Goal: Task Accomplishment & Management: Use online tool/utility

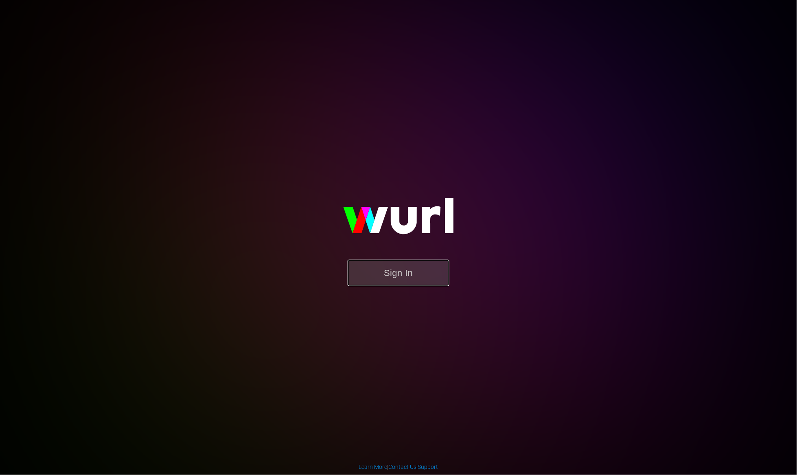
click at [426, 273] on button "Sign In" at bounding box center [398, 273] width 102 height 26
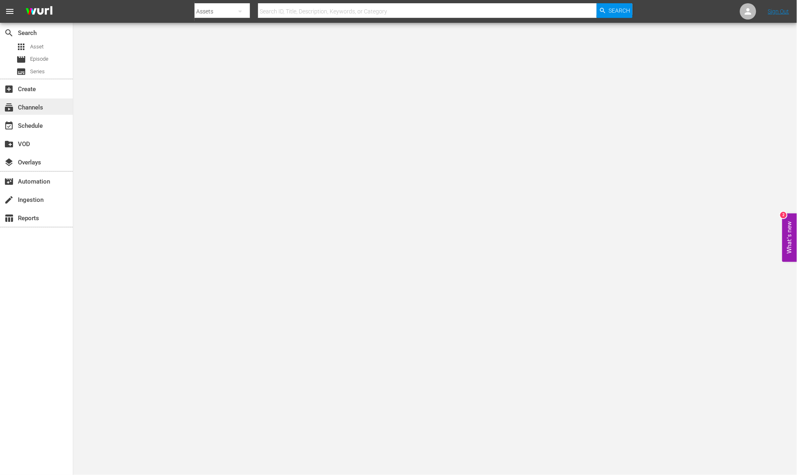
click at [44, 107] on div "subscriptions Channels" at bounding box center [23, 106] width 46 height 7
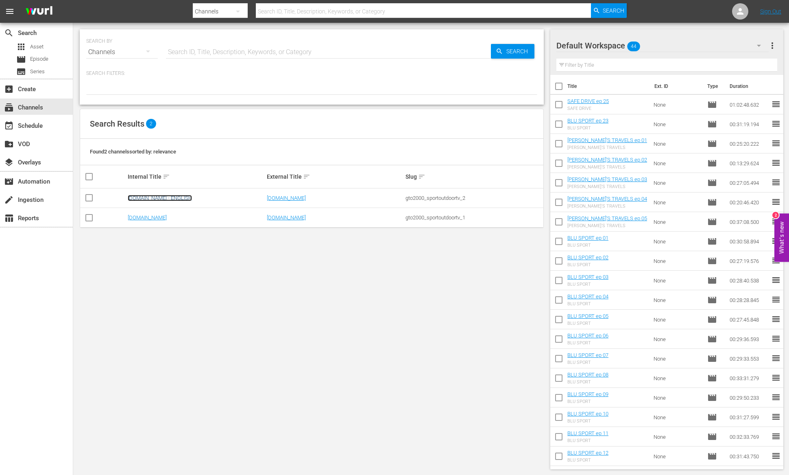
click at [177, 198] on link "[DOMAIN_NAME] - ENGLISH" at bounding box center [160, 198] width 64 height 6
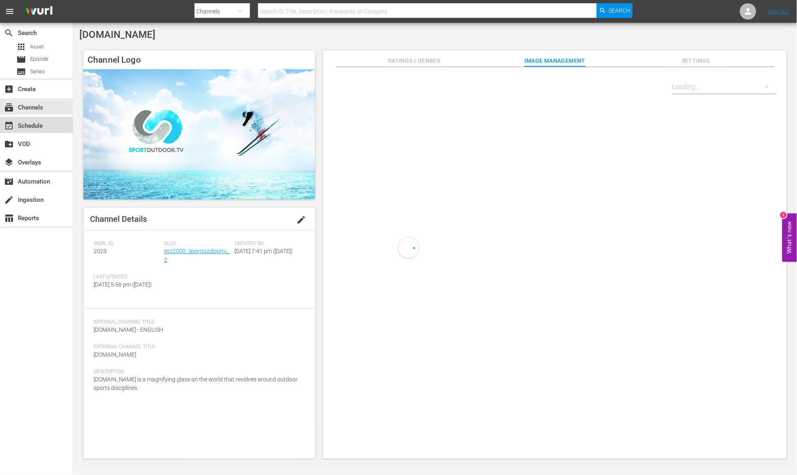
click at [37, 123] on div "event_available Schedule" at bounding box center [23, 124] width 46 height 7
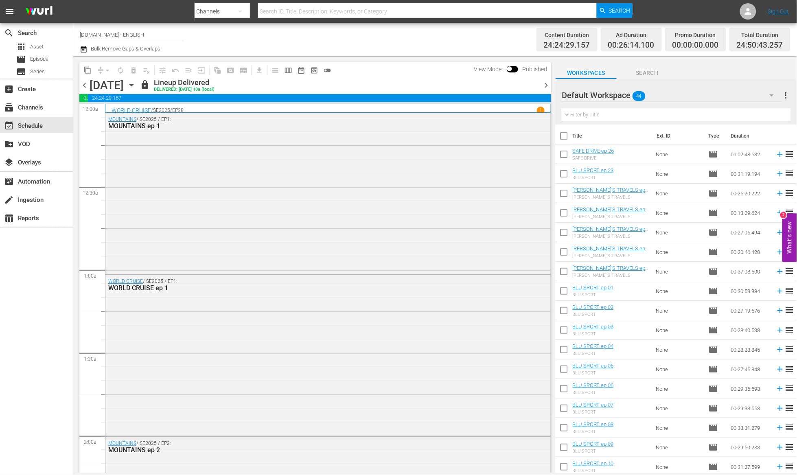
click at [547, 87] on span "chevron_right" at bounding box center [546, 85] width 10 height 10
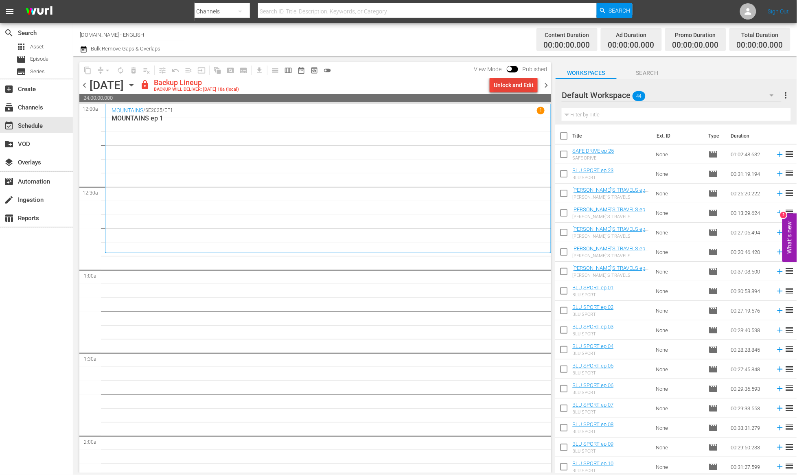
click at [517, 86] on div "Unlock and Edit" at bounding box center [514, 85] width 40 height 15
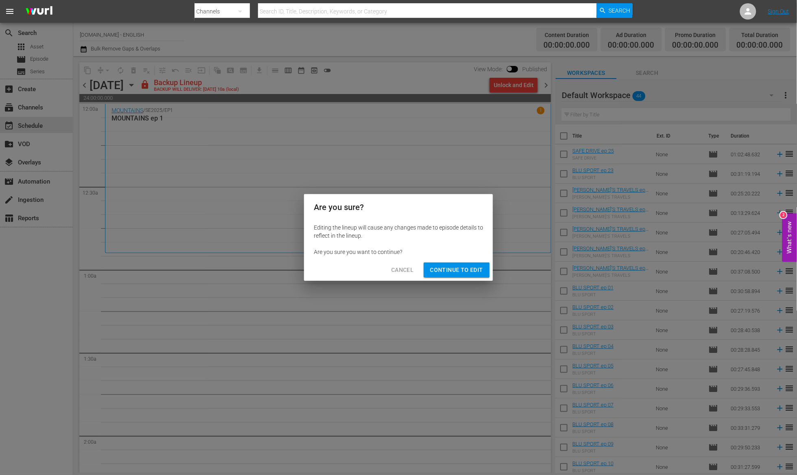
click at [454, 269] on span "Continue to Edit" at bounding box center [456, 270] width 53 height 10
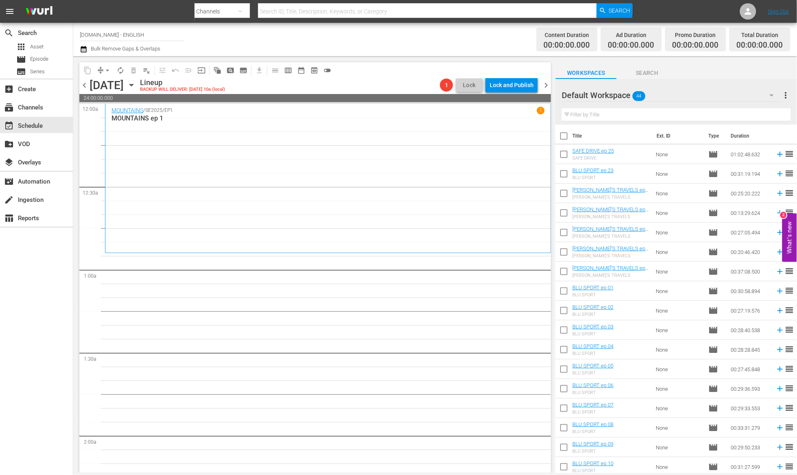
scroll to position [275, 0]
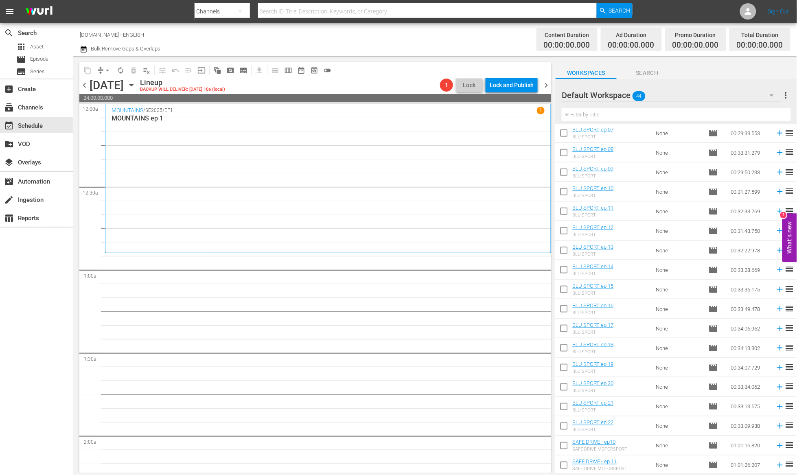
click at [772, 97] on icon "button" at bounding box center [772, 95] width 10 height 10
click at [630, 129] on div "INGLESE (57)" at bounding box center [614, 130] width 85 height 13
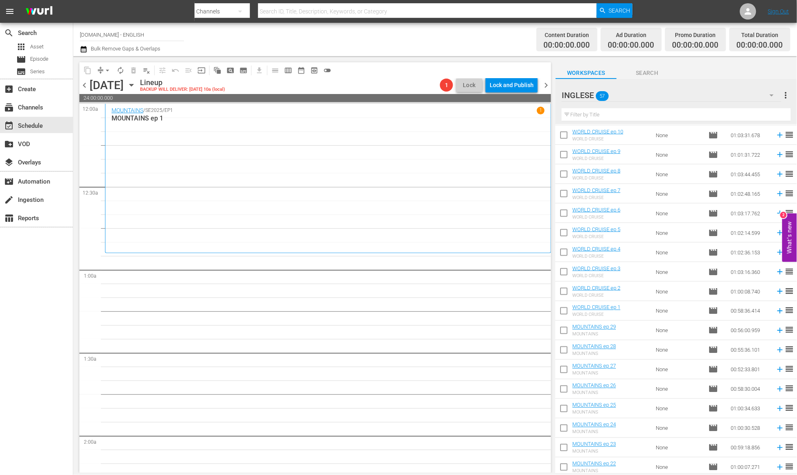
scroll to position [349, 0]
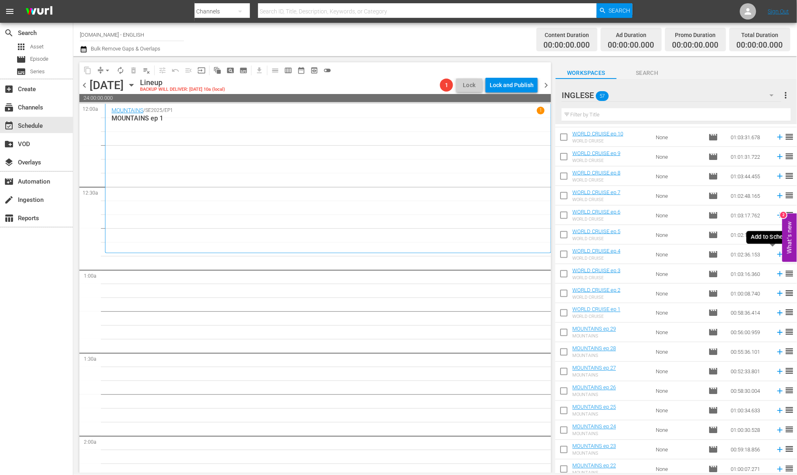
click at [775, 257] on icon at bounding box center [779, 254] width 9 height 9
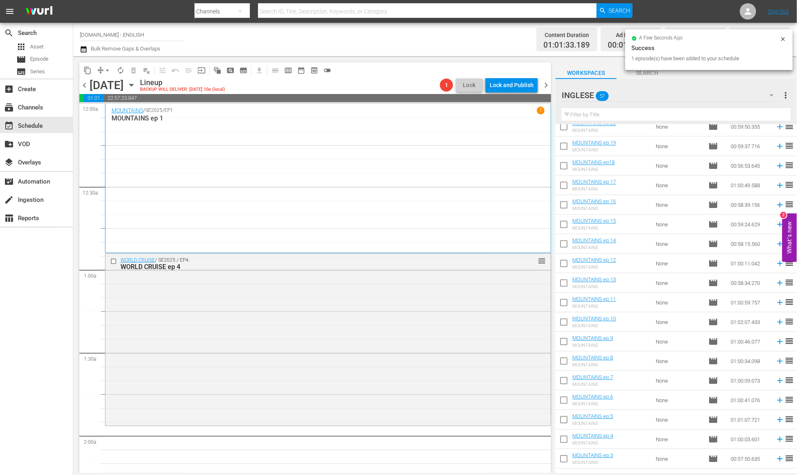
scroll to position [783, 0]
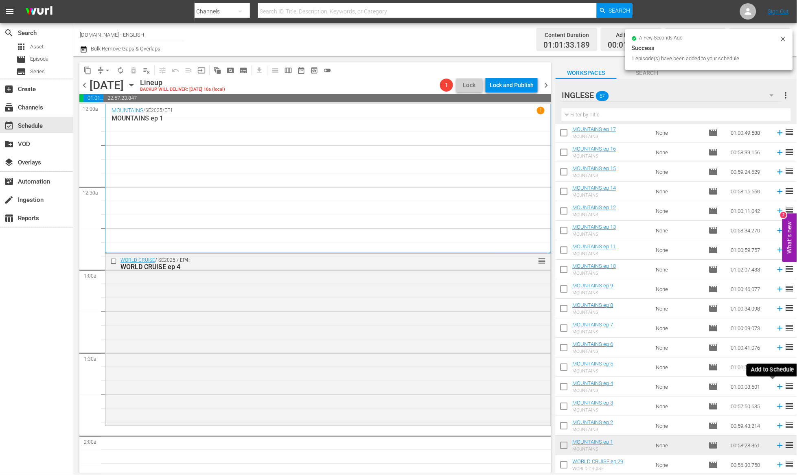
click at [777, 386] on icon at bounding box center [779, 386] width 5 height 5
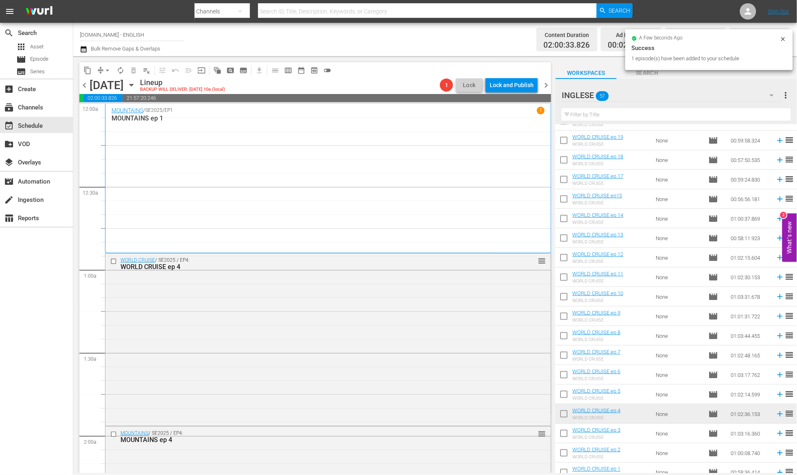
scroll to position [221, 0]
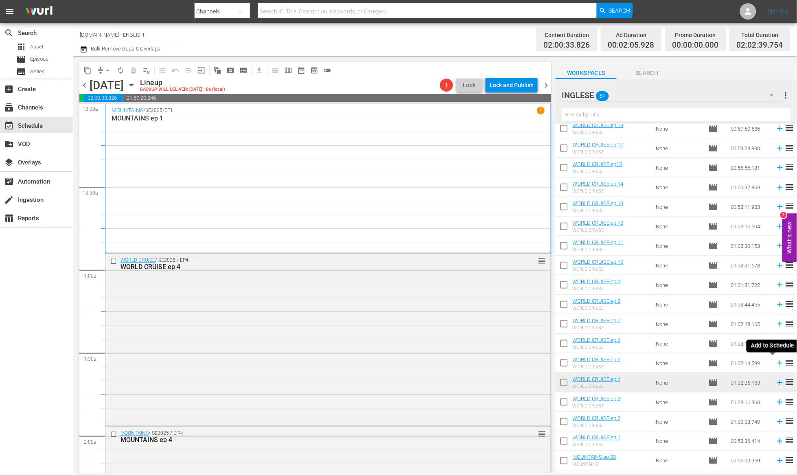
click at [775, 365] on icon at bounding box center [779, 362] width 9 height 9
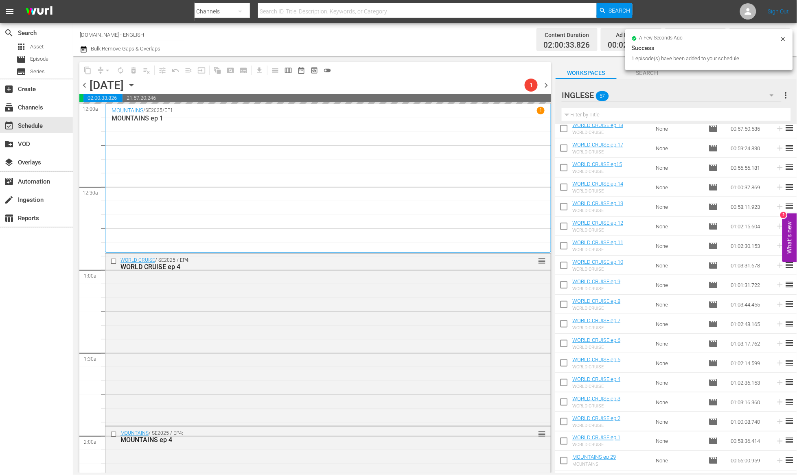
scroll to position [783, 0]
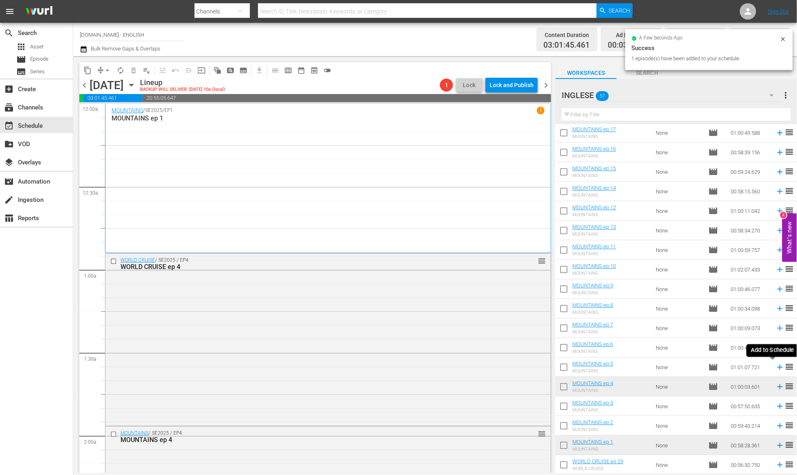
click at [775, 371] on icon at bounding box center [779, 367] width 9 height 9
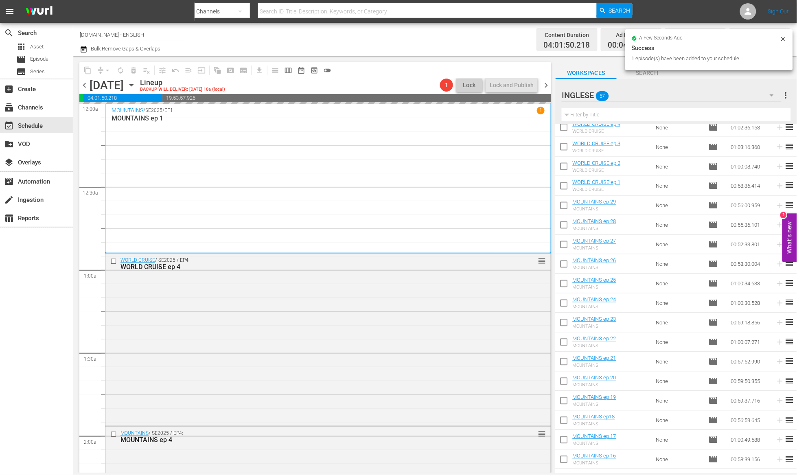
scroll to position [403, 0]
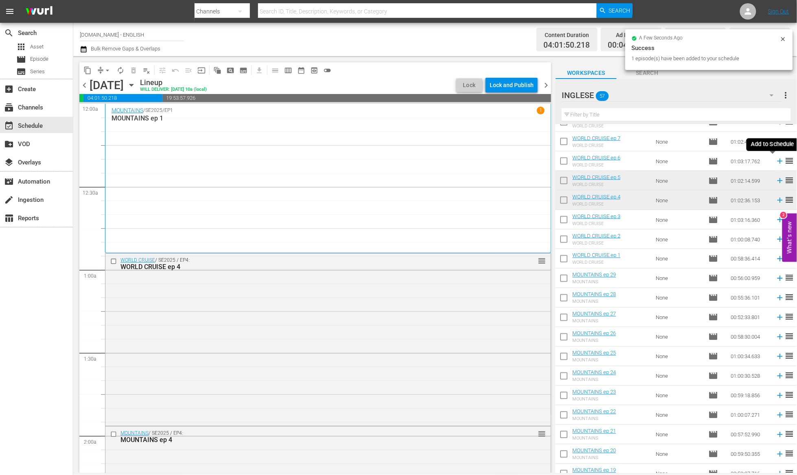
click at [775, 162] on icon at bounding box center [779, 161] width 9 height 9
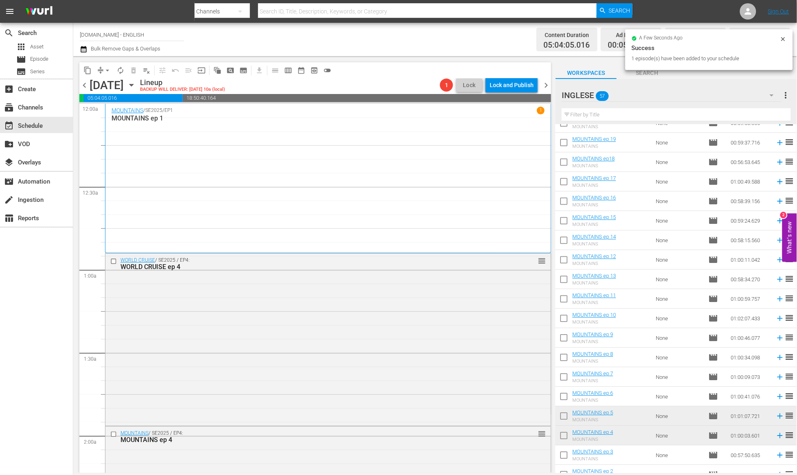
scroll to position [736, 0]
click at [775, 395] on icon at bounding box center [779, 394] width 9 height 9
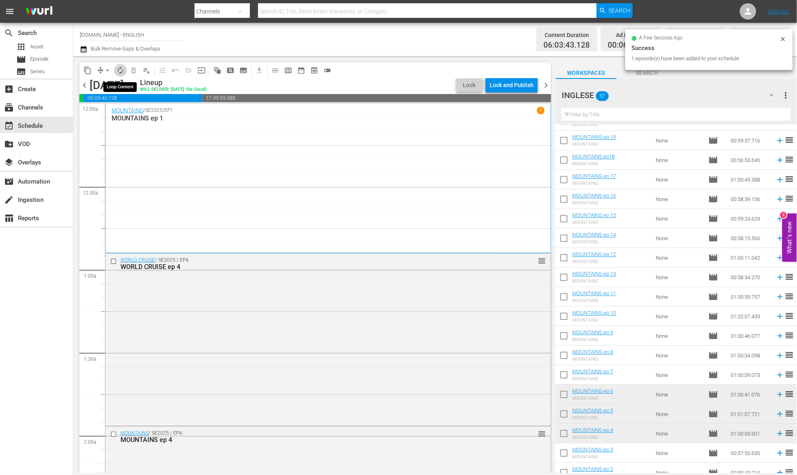
click at [121, 72] on span "autorenew_outlined" at bounding box center [120, 70] width 8 height 8
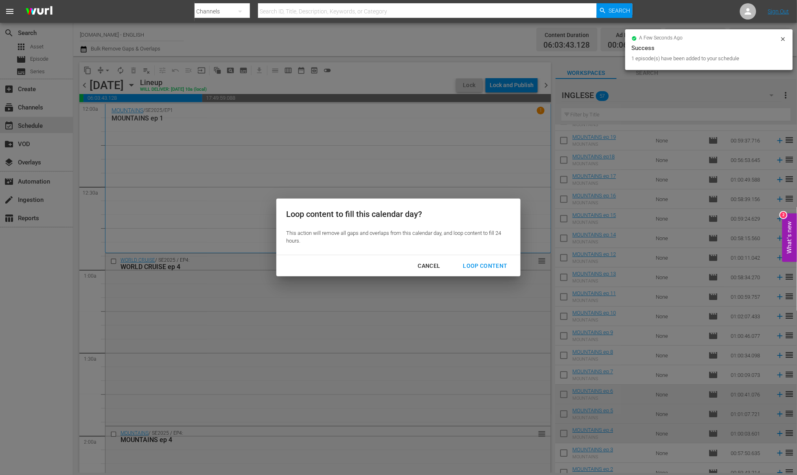
click at [475, 265] on div "Loop Content" at bounding box center [484, 266] width 57 height 10
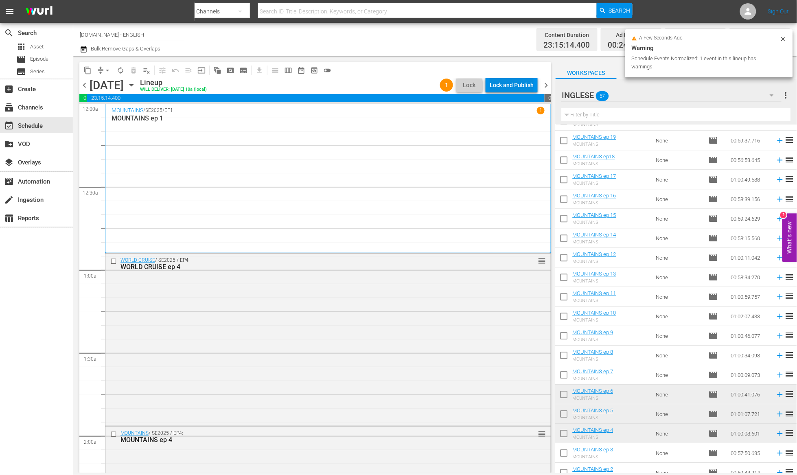
click at [506, 85] on div "Lock and Publish" at bounding box center [511, 85] width 44 height 15
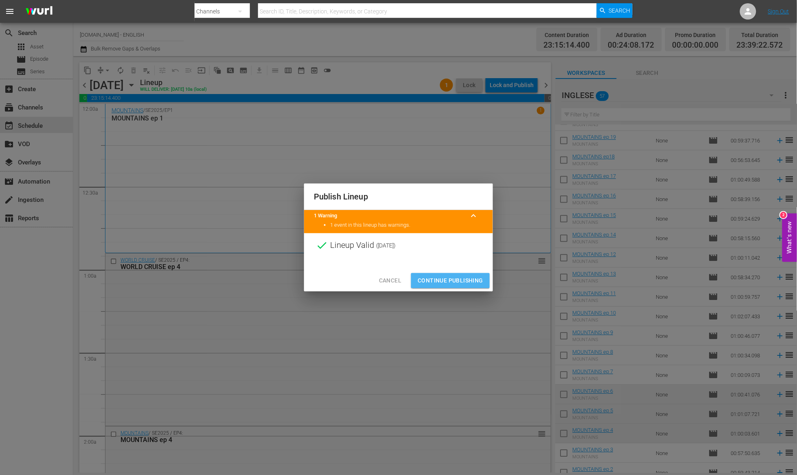
click at [452, 277] on span "Continue Publishing" at bounding box center [450, 280] width 66 height 10
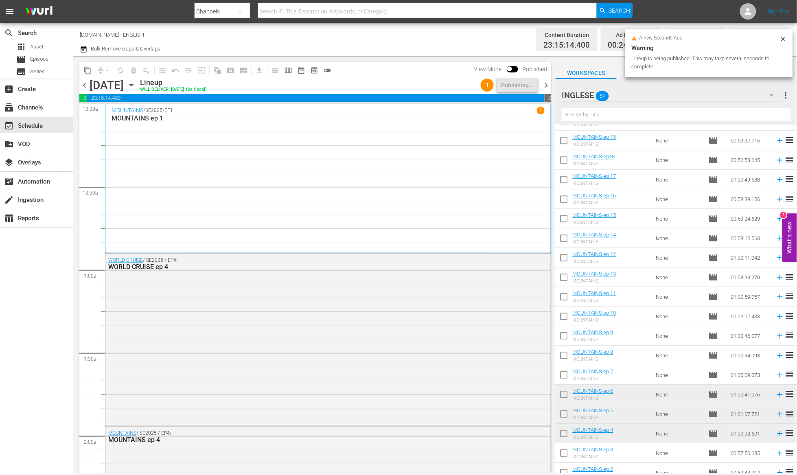
click at [546, 86] on span "chevron_right" at bounding box center [546, 85] width 10 height 10
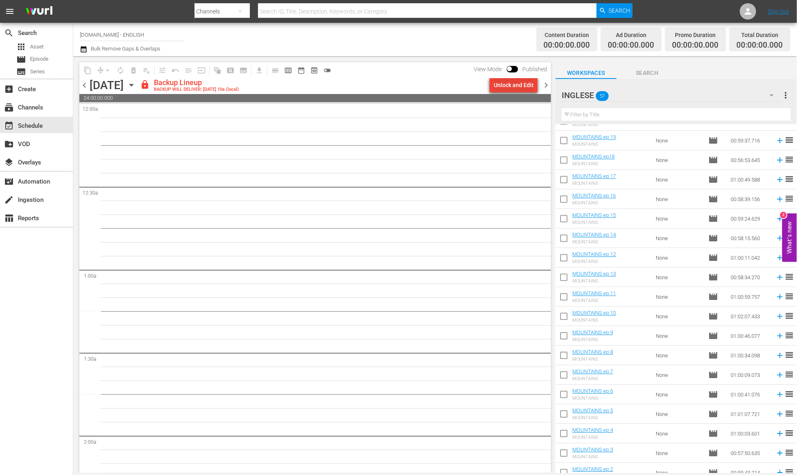
click at [514, 86] on div "Unlock and Edit" at bounding box center [514, 85] width 40 height 15
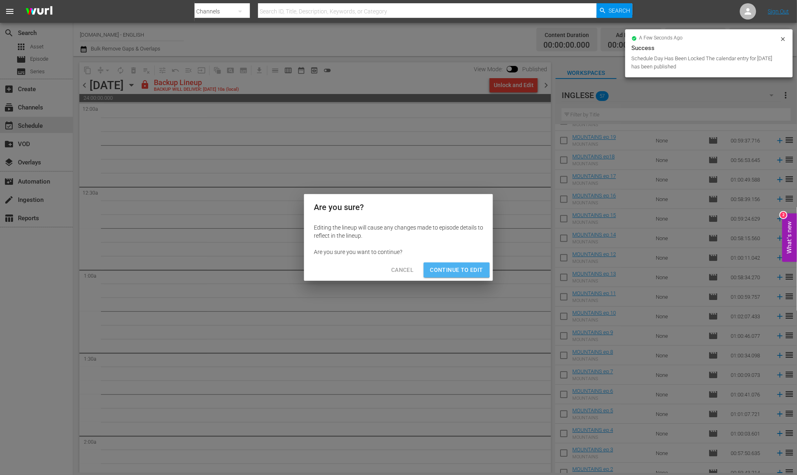
click at [448, 266] on span "Continue to Edit" at bounding box center [456, 270] width 53 height 10
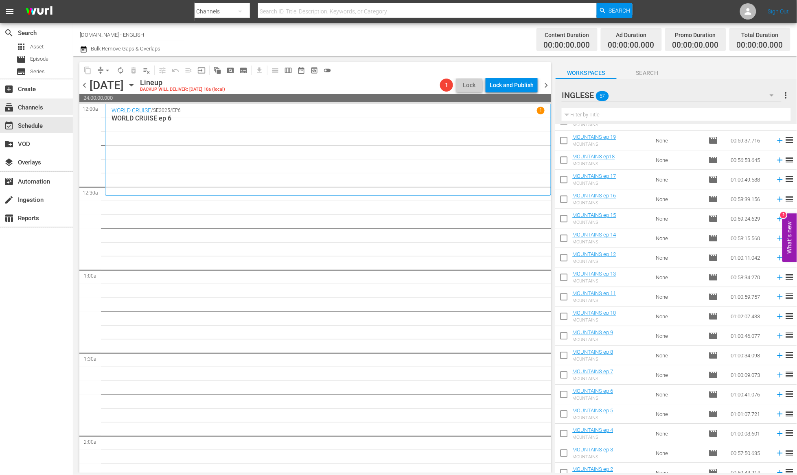
click at [43, 108] on div "subscriptions Channels" at bounding box center [23, 106] width 46 height 7
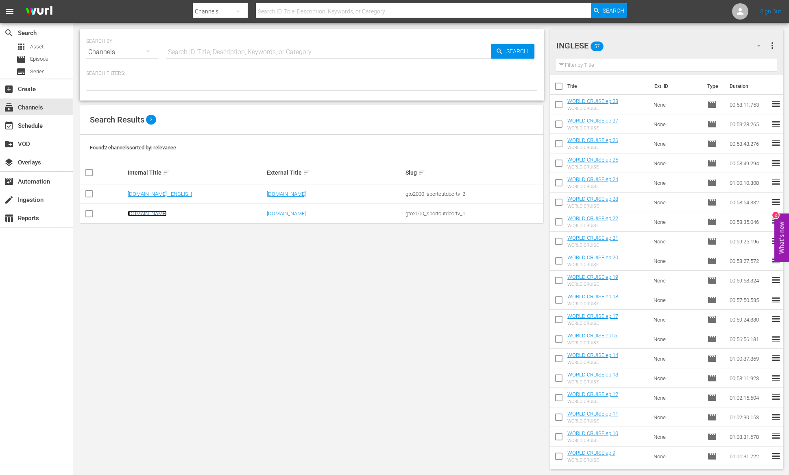
click at [161, 215] on link "[DOMAIN_NAME]" at bounding box center [147, 213] width 39 height 6
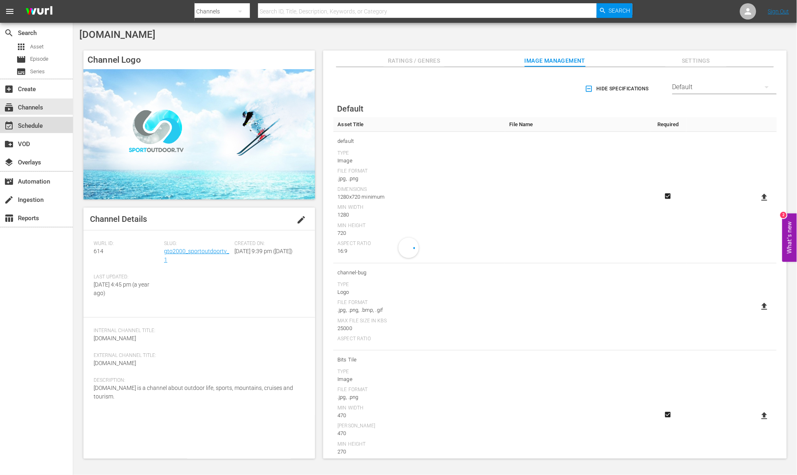
click at [39, 127] on div "event_available Schedule" at bounding box center [23, 124] width 46 height 7
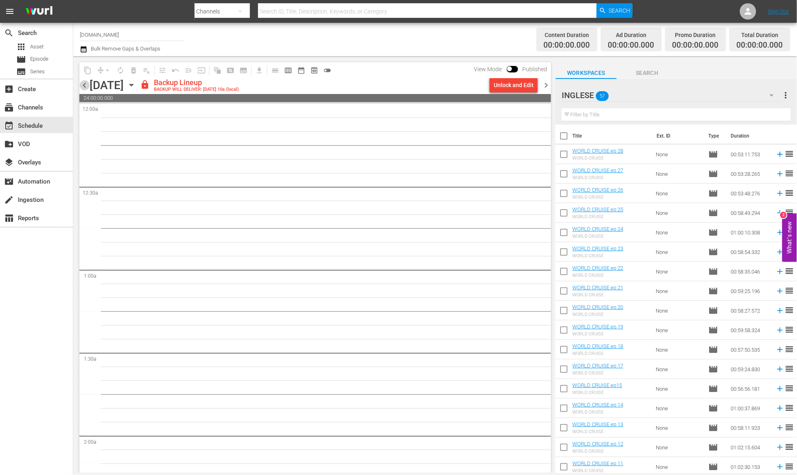
click at [81, 88] on span "chevron_left" at bounding box center [84, 85] width 10 height 10
click at [522, 86] on div "Unlock and Edit" at bounding box center [514, 85] width 40 height 15
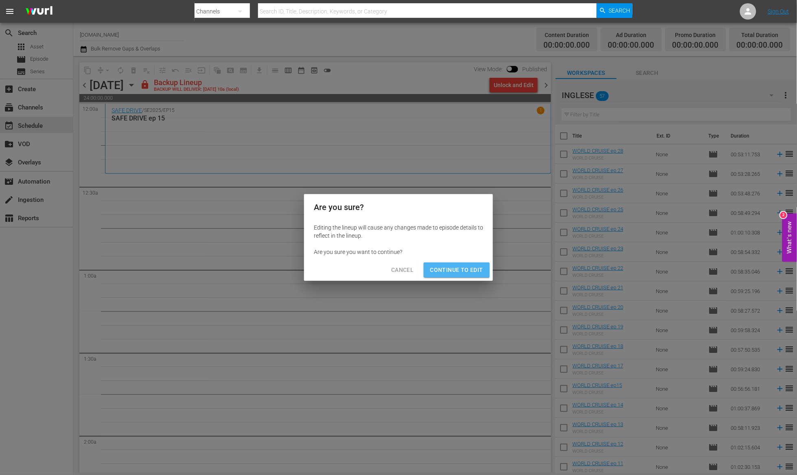
click at [465, 271] on span "Continue to Edit" at bounding box center [456, 270] width 53 height 10
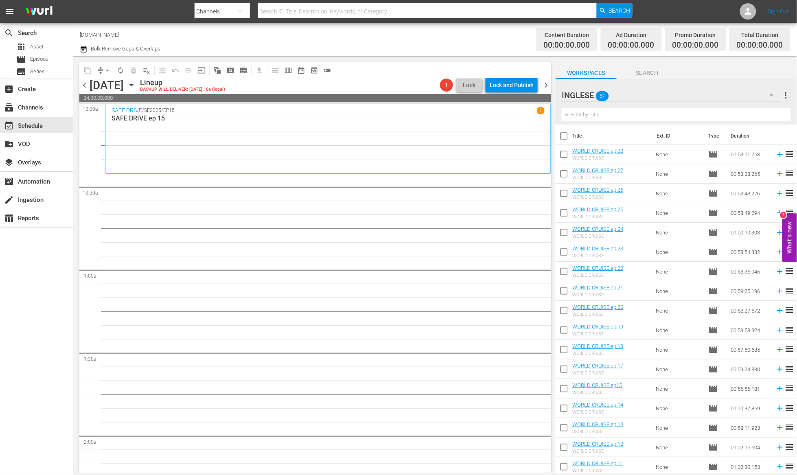
click at [769, 92] on icon "button" at bounding box center [772, 95] width 10 height 10
click at [636, 143] on div "Default Workspace (44)" at bounding box center [614, 144] width 85 height 13
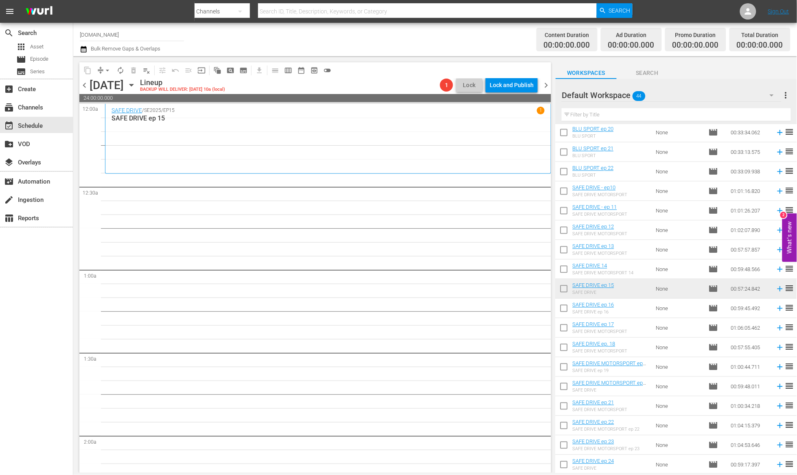
click at [86, 83] on span "chevron_left" at bounding box center [84, 85] width 10 height 10
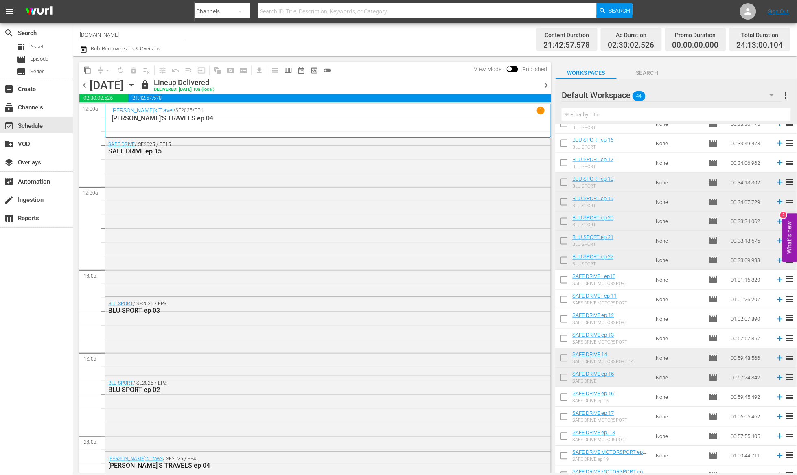
scroll to position [434, 0]
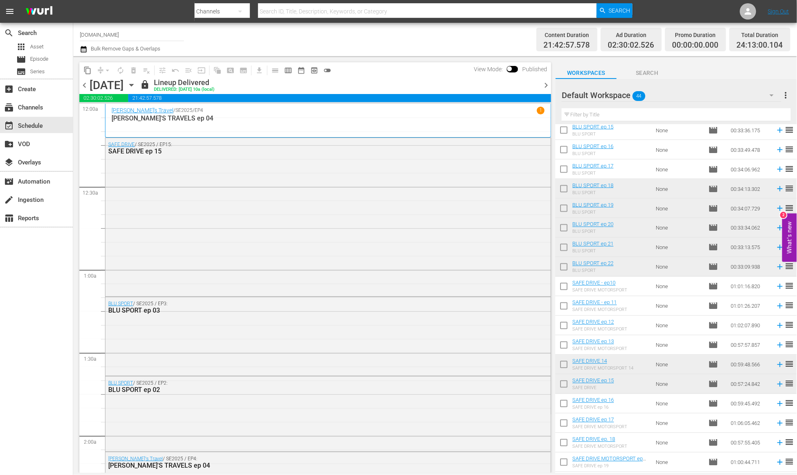
click at [544, 84] on span "chevron_right" at bounding box center [546, 85] width 10 height 10
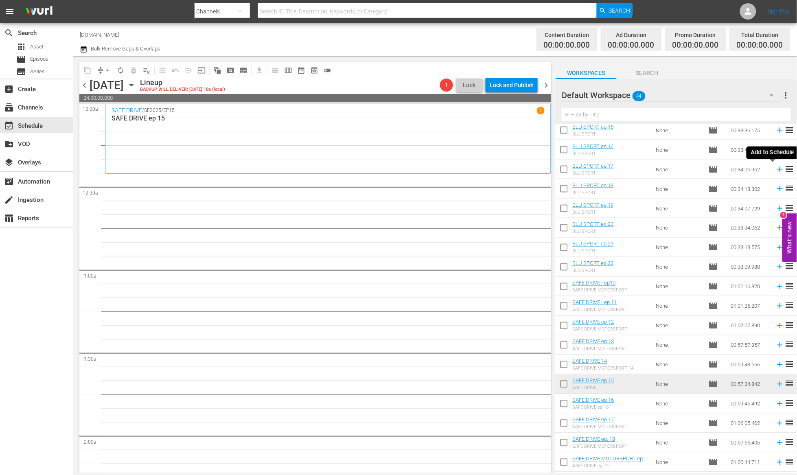
click at [775, 170] on icon at bounding box center [779, 169] width 9 height 9
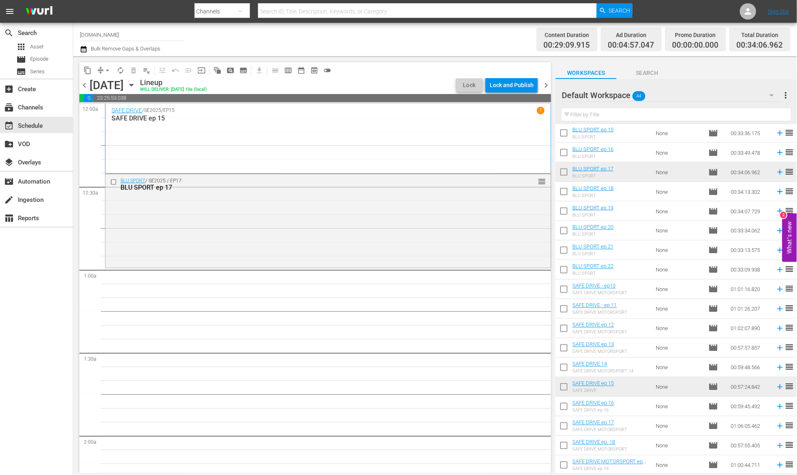
scroll to position [430, 0]
click at [775, 155] on icon at bounding box center [779, 153] width 9 height 9
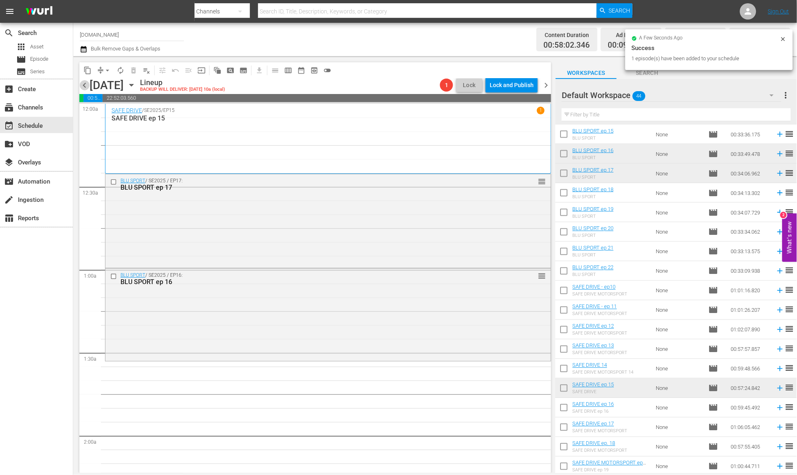
click at [82, 85] on span "chevron_left" at bounding box center [84, 85] width 10 height 10
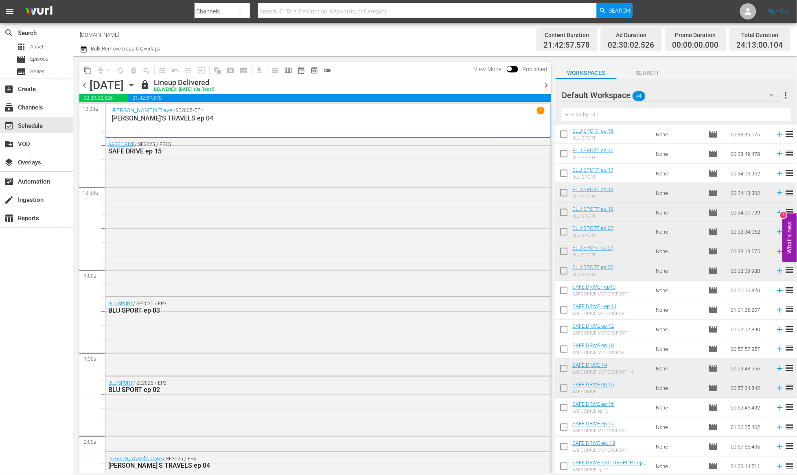
click at [545, 85] on span "chevron_right" at bounding box center [546, 85] width 10 height 10
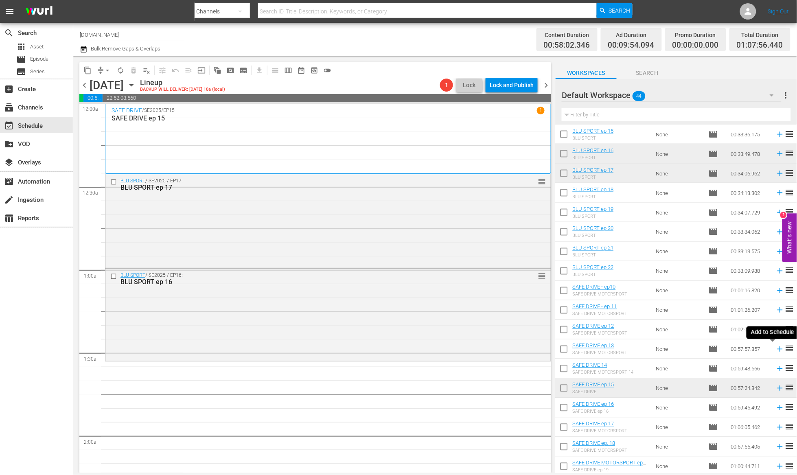
click at [775, 347] on icon at bounding box center [779, 349] width 9 height 9
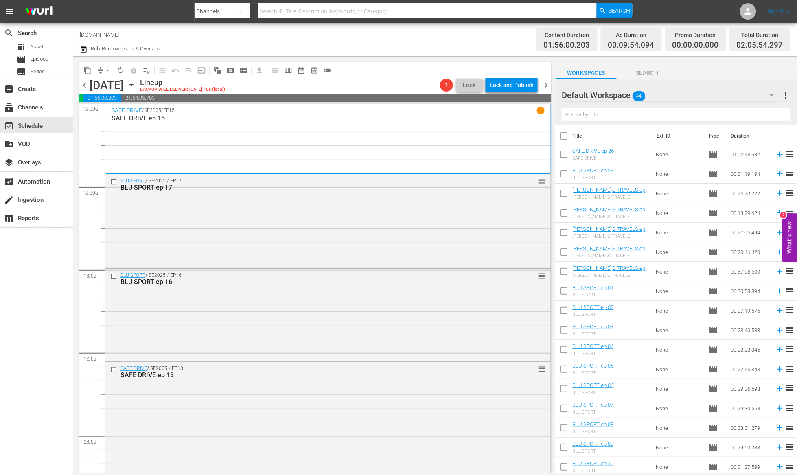
click at [85, 85] on span "chevron_left" at bounding box center [84, 85] width 10 height 10
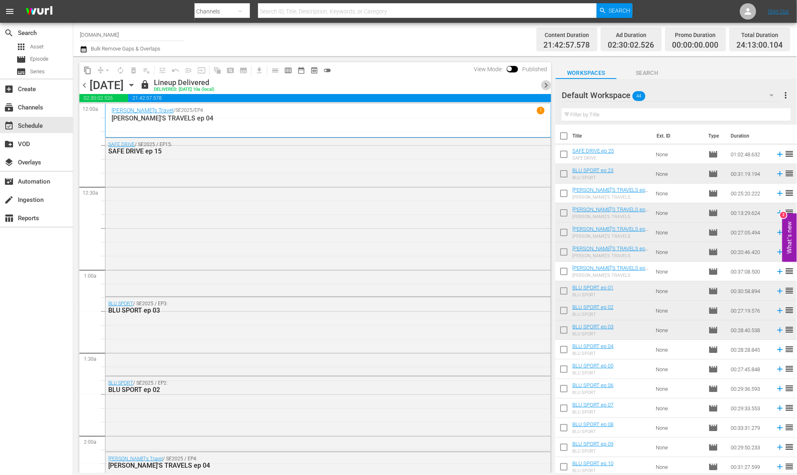
click at [545, 88] on span "chevron_right" at bounding box center [546, 85] width 10 height 10
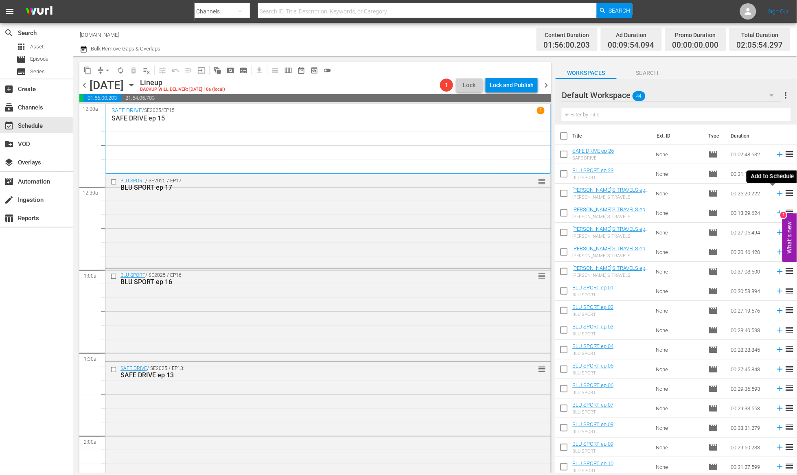
click at [775, 194] on icon at bounding box center [779, 193] width 9 height 9
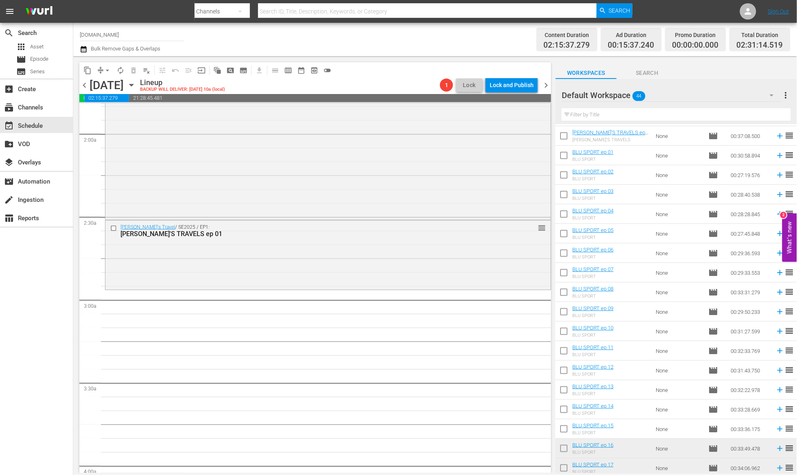
scroll to position [299, 0]
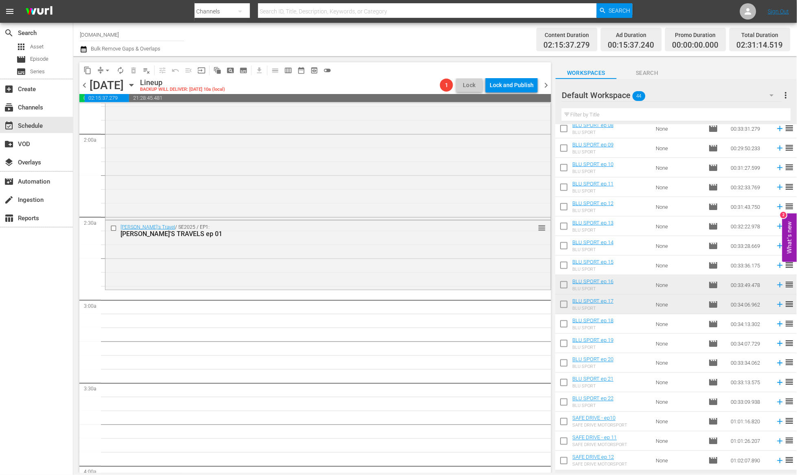
click at [775, 268] on icon at bounding box center [779, 265] width 9 height 9
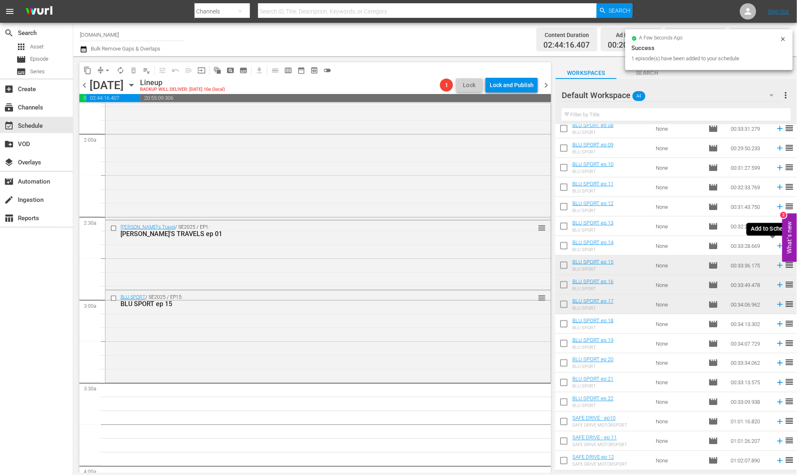
click at [775, 247] on icon at bounding box center [779, 245] width 9 height 9
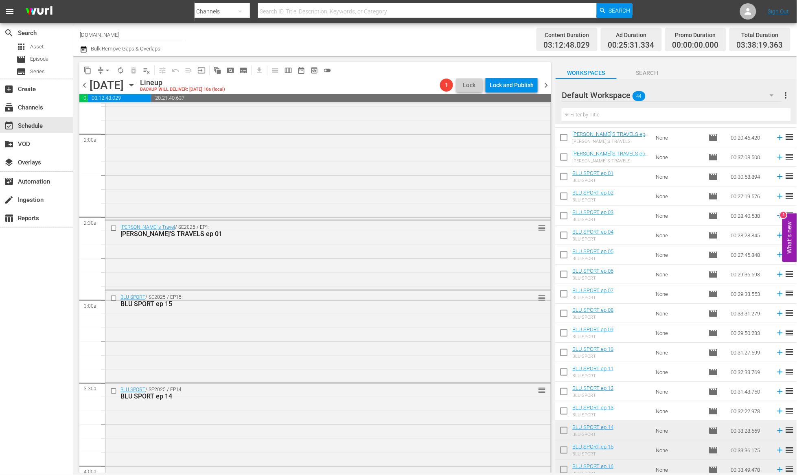
scroll to position [113, 0]
click at [777, 158] on icon at bounding box center [779, 158] width 5 height 5
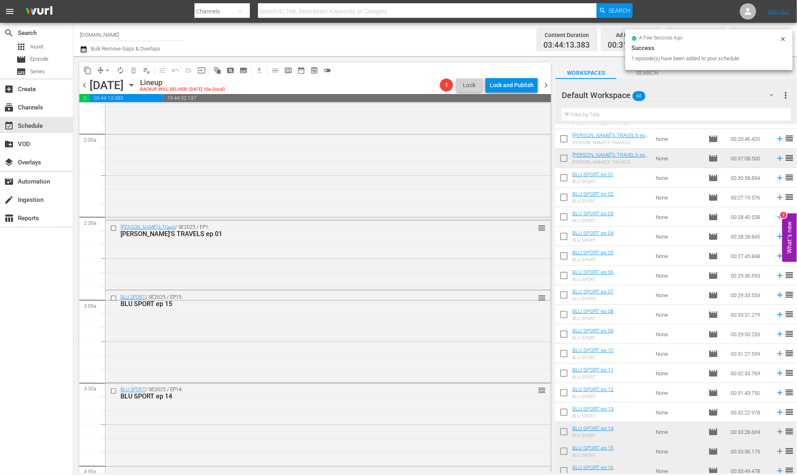
scroll to position [0, 0]
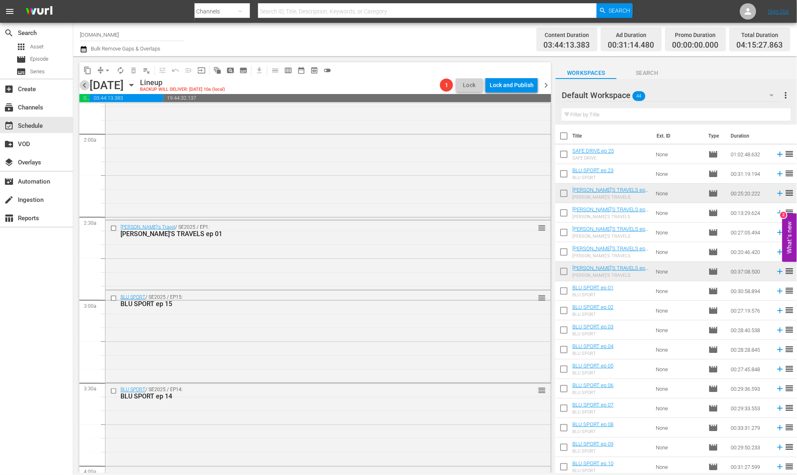
click at [85, 86] on span "chevron_left" at bounding box center [84, 85] width 10 height 10
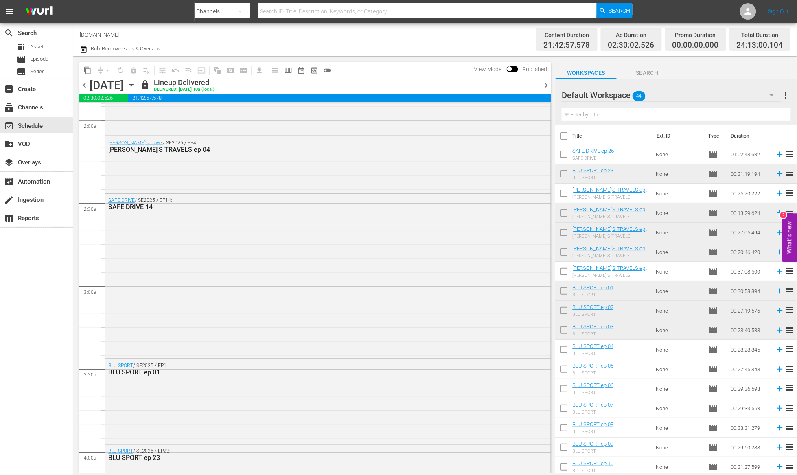
scroll to position [288, 0]
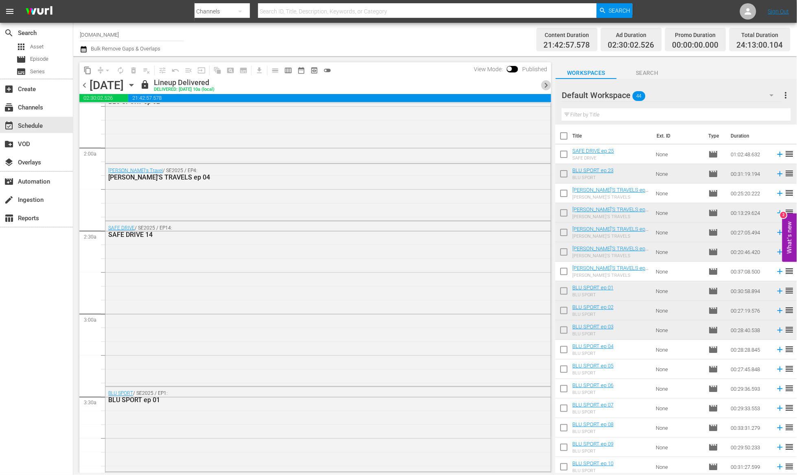
click at [546, 85] on span "chevron_right" at bounding box center [546, 85] width 10 height 10
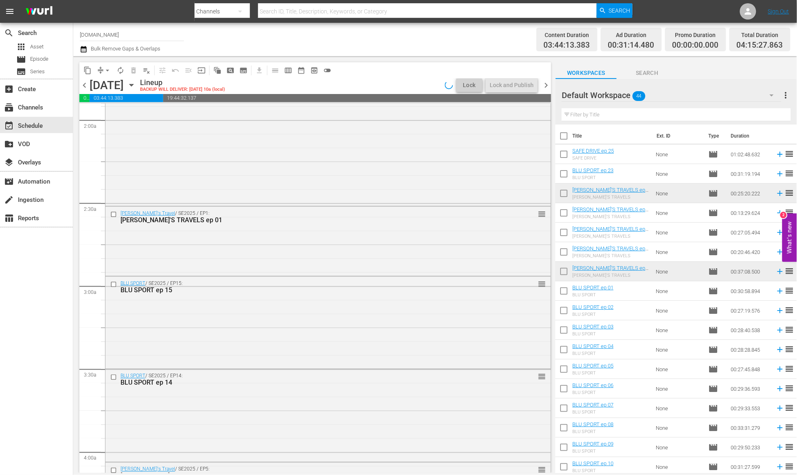
scroll to position [302, 0]
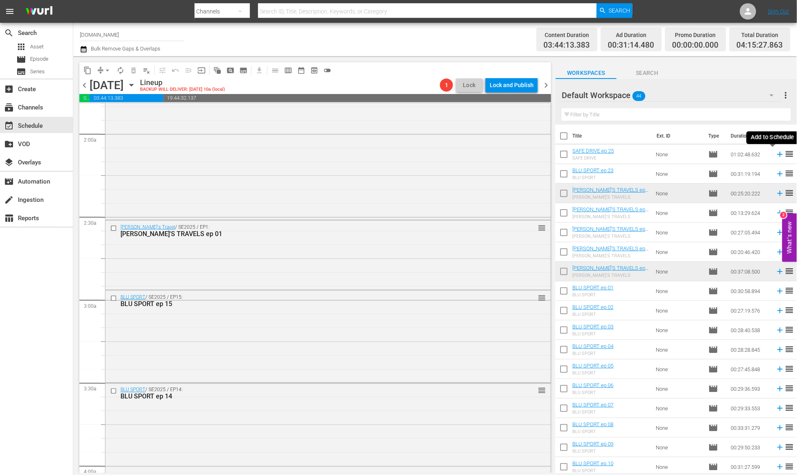
drag, startPoint x: 772, startPoint y: 157, endPoint x: 764, endPoint y: 160, distance: 9.1
click at [777, 156] on icon at bounding box center [779, 154] width 5 height 5
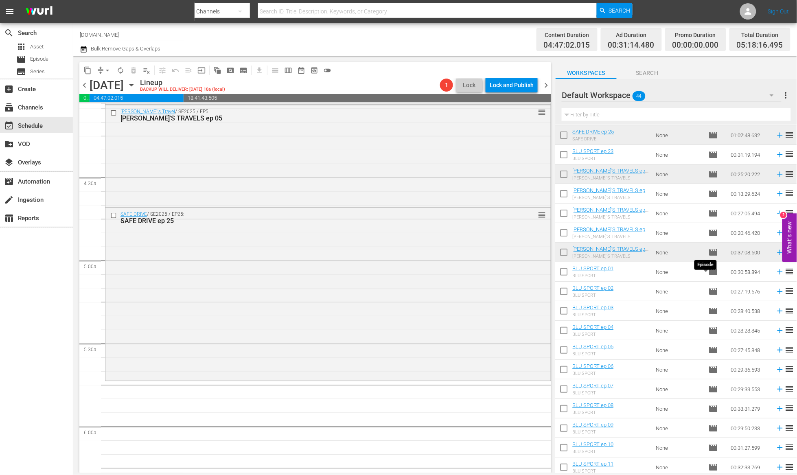
scroll to position [0, 0]
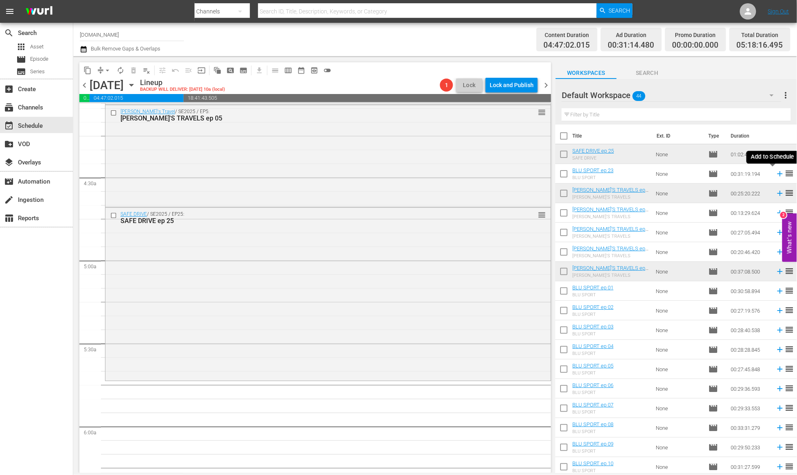
click at [775, 175] on icon at bounding box center [779, 173] width 9 height 9
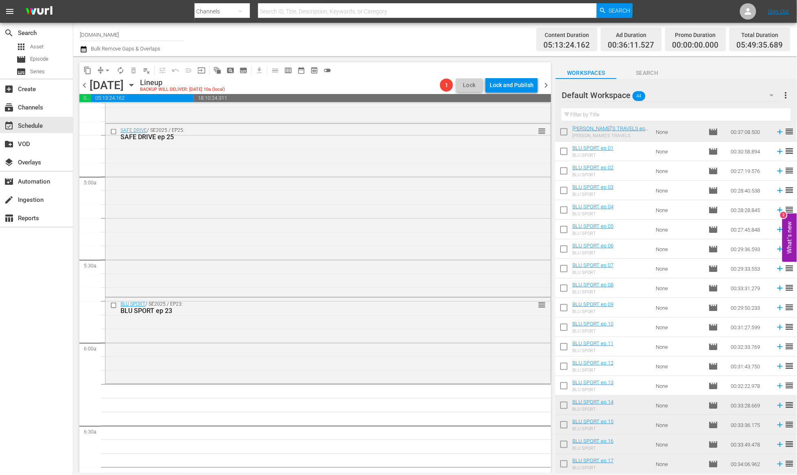
scroll to position [253, 0]
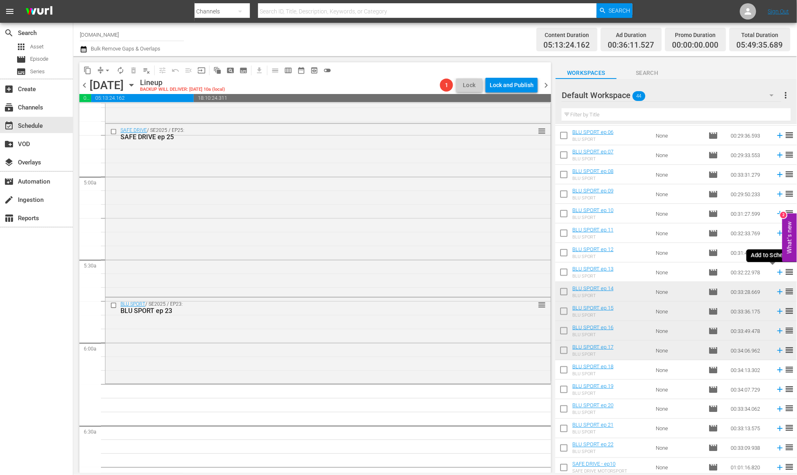
click at [775, 273] on icon at bounding box center [779, 272] width 9 height 9
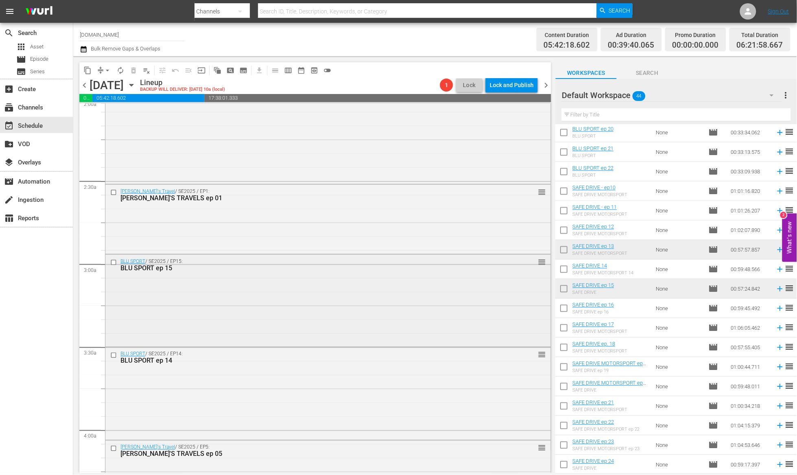
scroll to position [340, 0]
click at [775, 231] on icon at bounding box center [779, 230] width 9 height 9
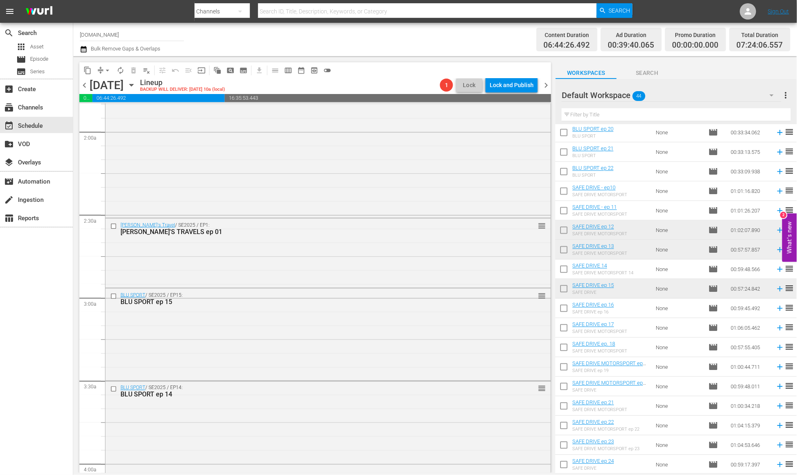
scroll to position [0, 0]
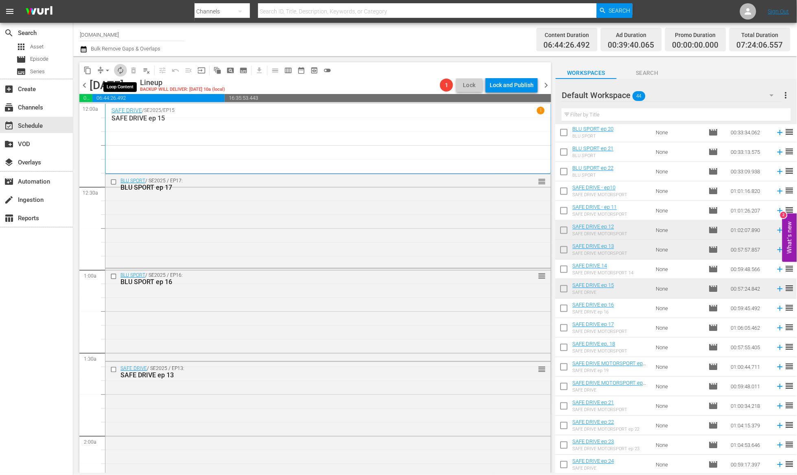
click at [120, 72] on span "autorenew_outlined" at bounding box center [120, 70] width 8 height 8
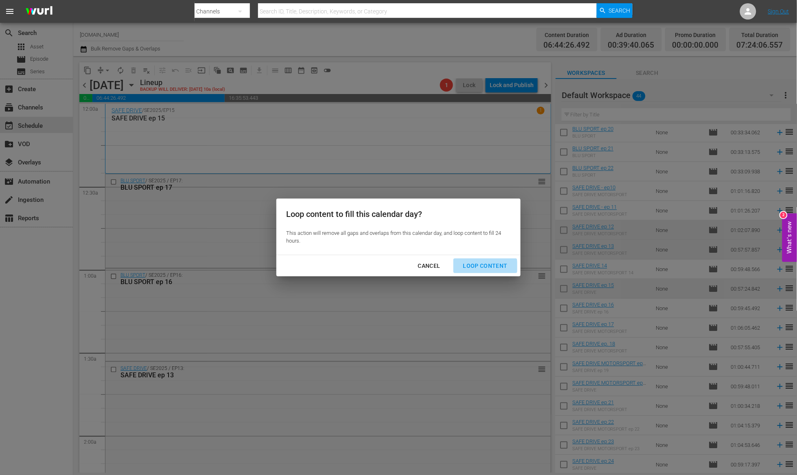
click at [484, 268] on div "Loop Content" at bounding box center [484, 266] width 57 height 10
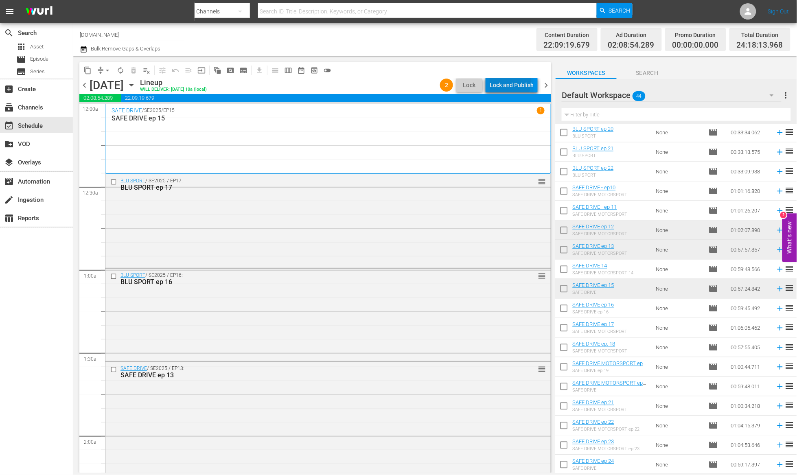
click at [505, 82] on div "Lock and Publish" at bounding box center [511, 85] width 44 height 15
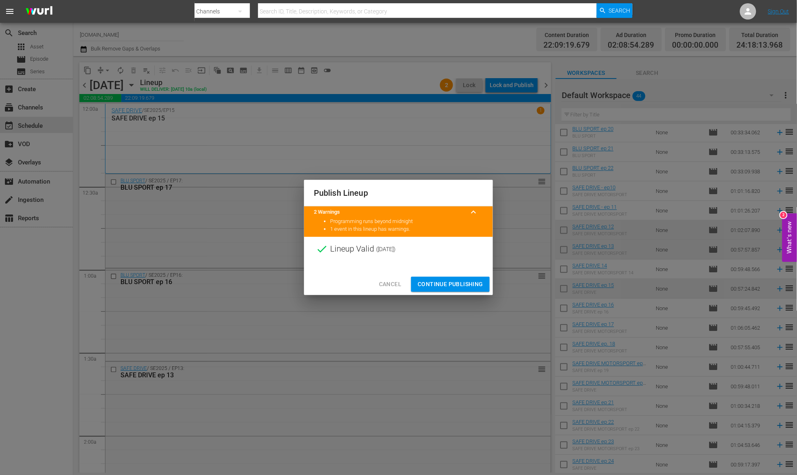
click at [446, 287] on span "Continue Publishing" at bounding box center [450, 284] width 66 height 10
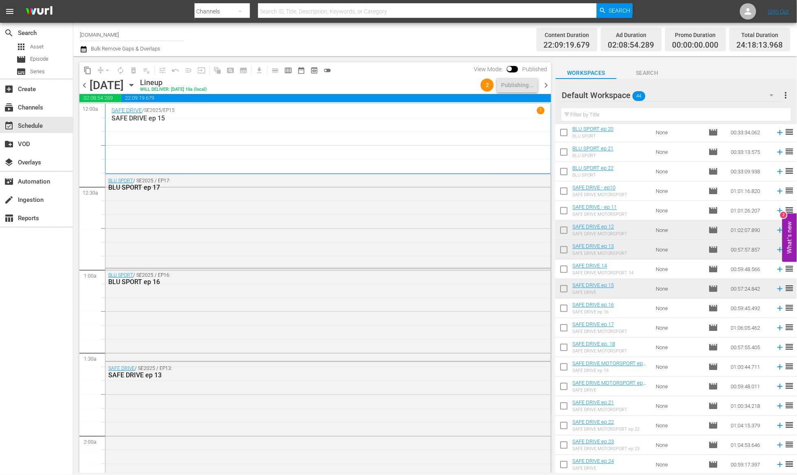
click at [546, 85] on span "chevron_right" at bounding box center [546, 85] width 10 height 10
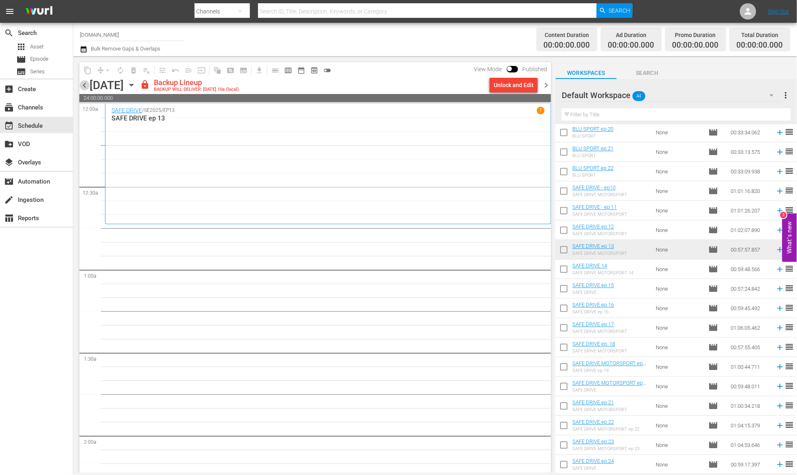
click at [86, 85] on span "chevron_left" at bounding box center [84, 85] width 10 height 10
